Goal: Find specific page/section: Find specific page/section

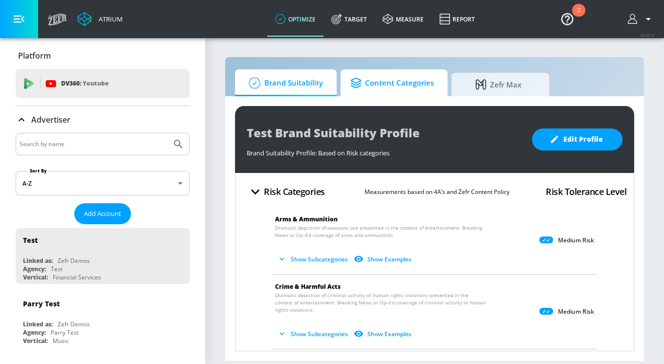
click at [371, 89] on span "Content Categories" at bounding box center [392, 82] width 84 height 23
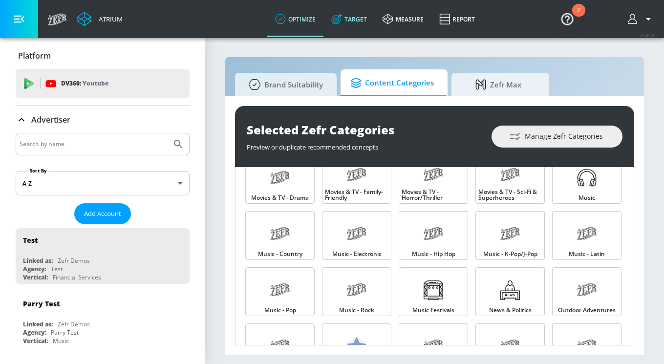
scroll to position [552, 0]
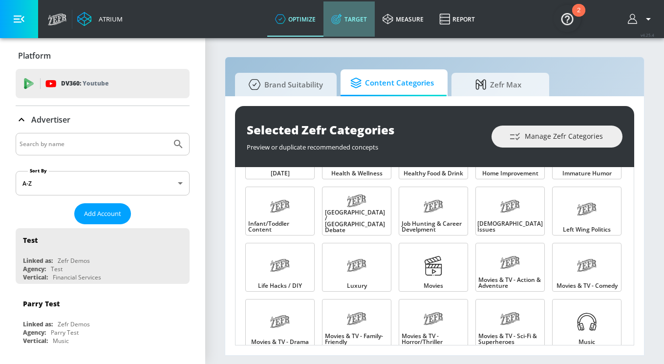
click at [366, 15] on link "Target" at bounding box center [348, 18] width 51 height 35
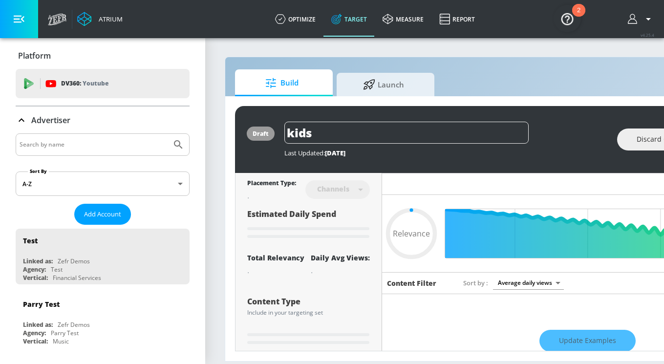
type input "0.59"
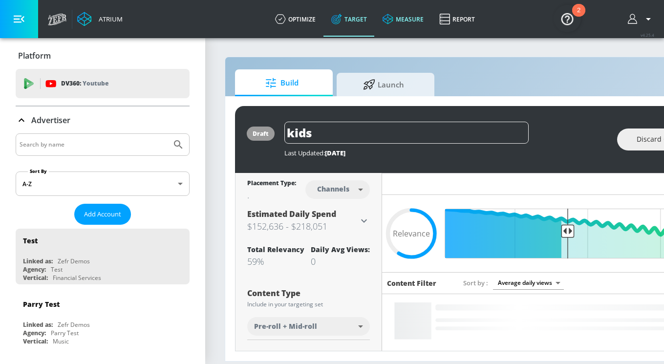
click at [407, 27] on link "measure" at bounding box center [403, 18] width 57 height 35
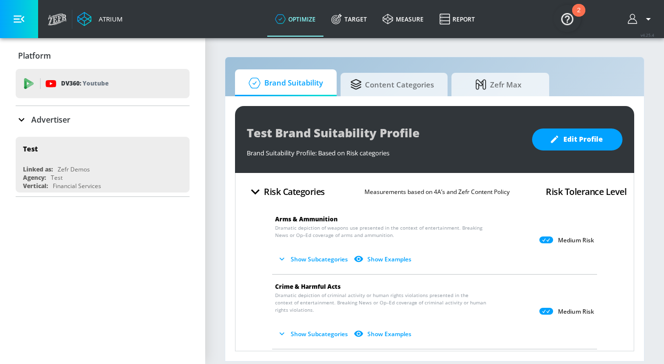
click at [566, 20] on img "Open Resource Center, 2 new notifications" at bounding box center [567, 18] width 27 height 27
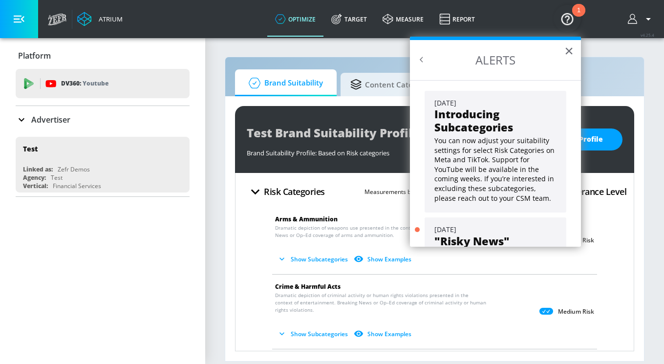
scroll to position [79, 0]
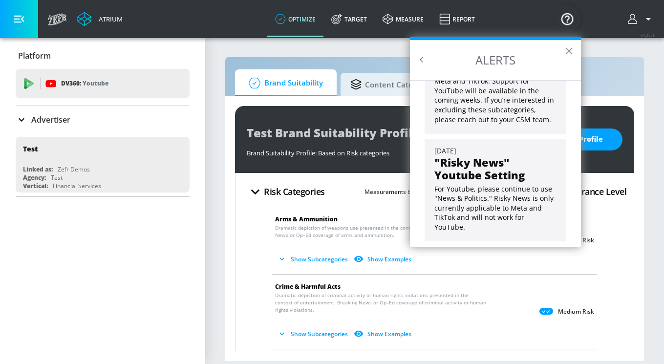
click at [568, 51] on button "×" at bounding box center [568, 51] width 9 height 16
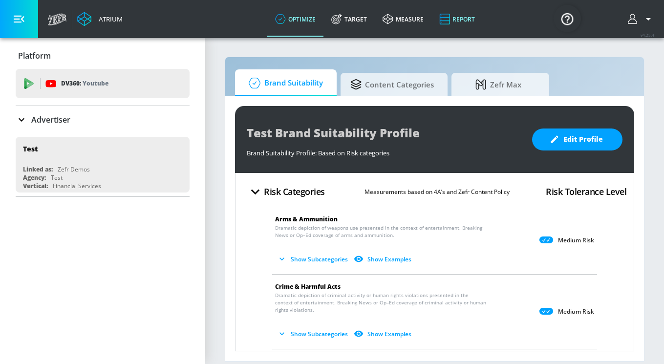
click at [459, 28] on link "Report" at bounding box center [456, 18] width 51 height 35
